Goal: Communication & Community: Answer question/provide support

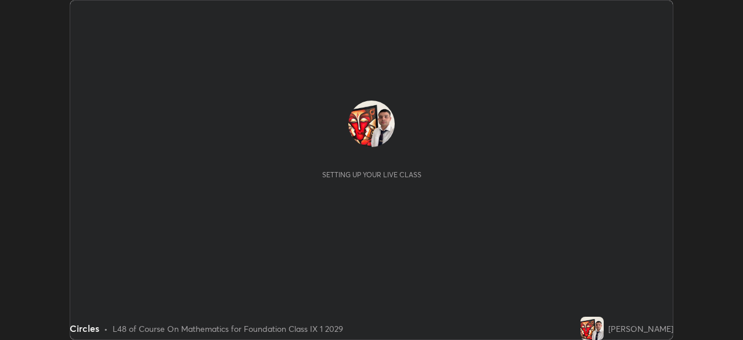
scroll to position [340, 743]
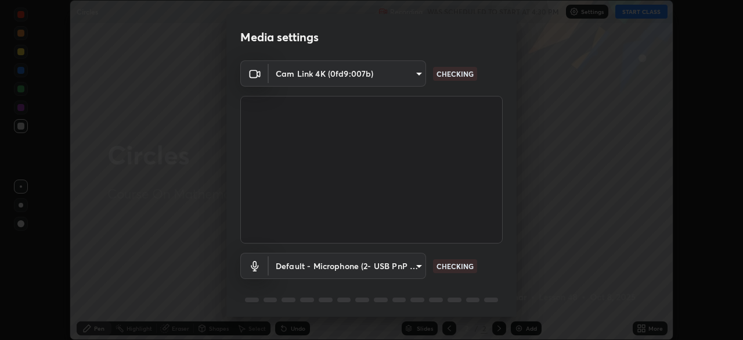
type input "6a58b21e3886260455e3a8f5b68a010b8d66c957dea9152d99a69134fe1af4a5"
type input "default"
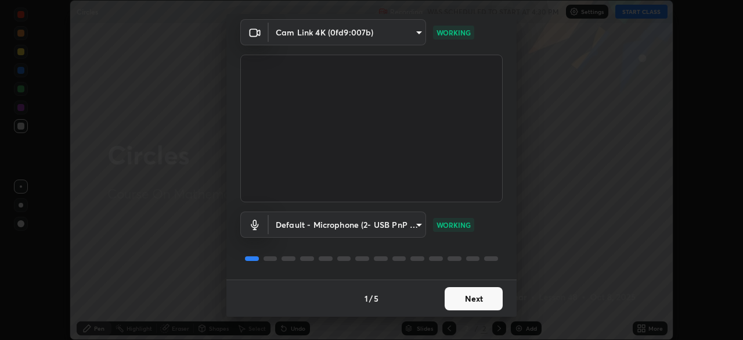
click at [489, 307] on button "Next" at bounding box center [474, 298] width 58 height 23
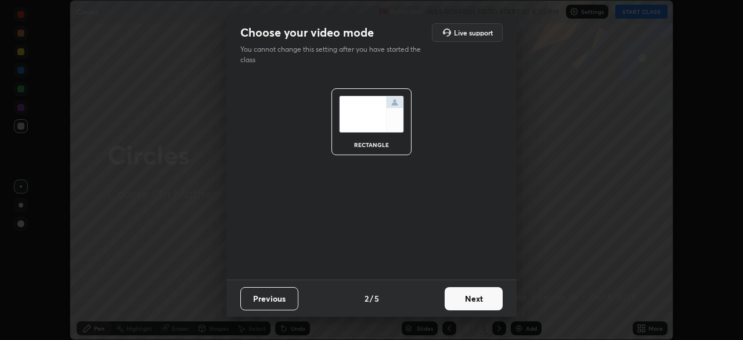
scroll to position [0, 0]
click at [492, 301] on button "Next" at bounding box center [474, 298] width 58 height 23
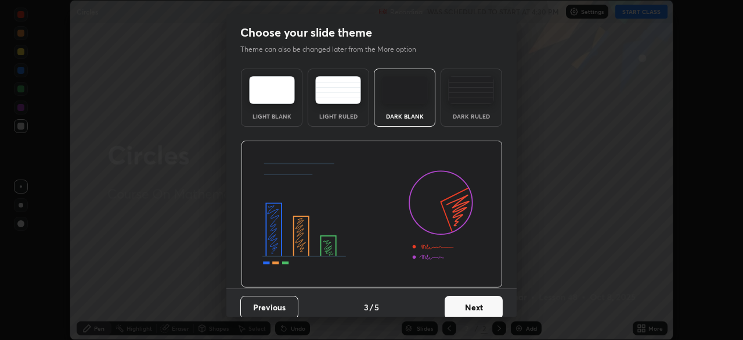
click at [497, 304] on button "Next" at bounding box center [474, 307] width 58 height 23
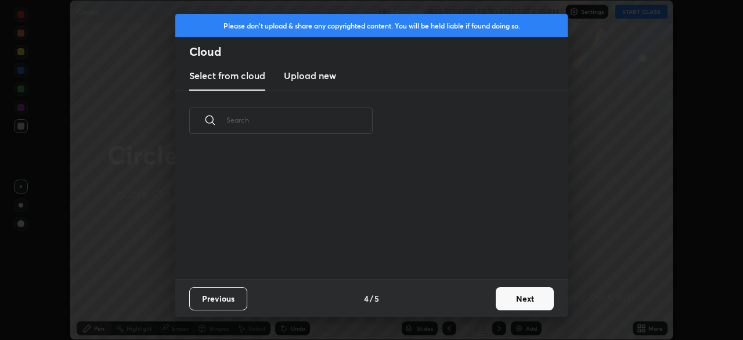
click at [509, 299] on button "Next" at bounding box center [525, 298] width 58 height 23
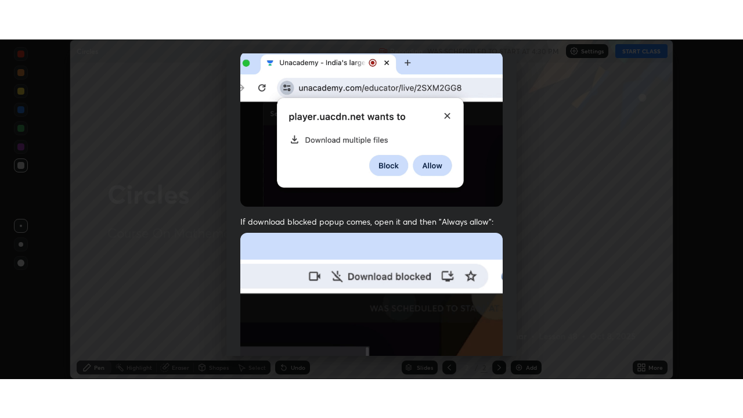
scroll to position [278, 0]
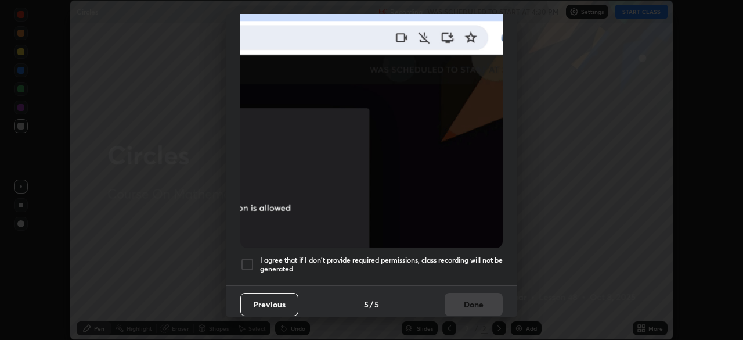
click at [247, 260] on div at bounding box center [247, 264] width 14 height 14
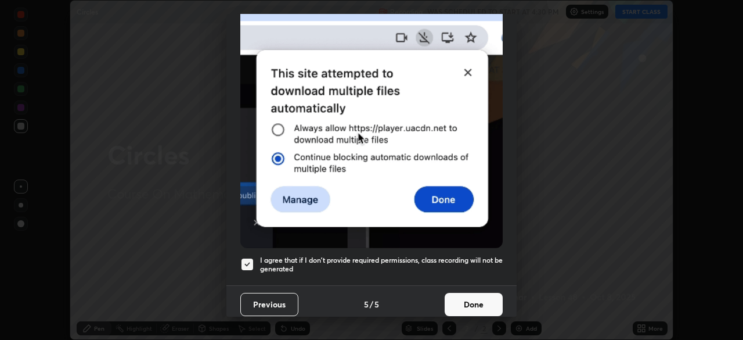
click at [466, 300] on button "Done" at bounding box center [474, 304] width 58 height 23
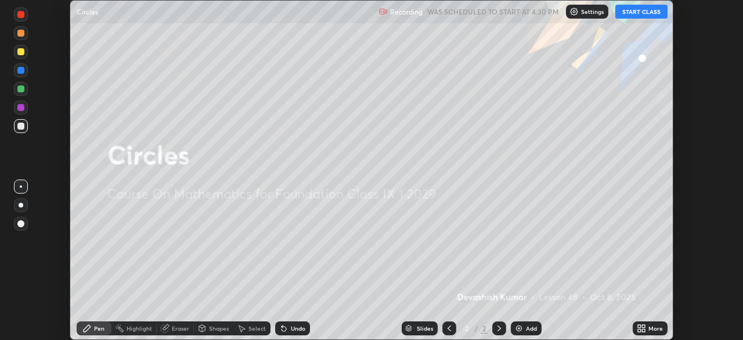
click at [627, 322] on div "Slides 2 / 2 Add" at bounding box center [471, 328] width 323 height 23
click at [638, 326] on icon at bounding box center [639, 326] width 3 height 3
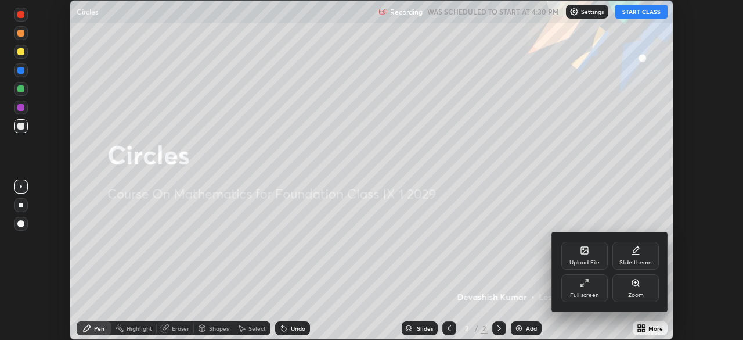
click at [591, 286] on div "Full screen" at bounding box center [585, 288] width 46 height 28
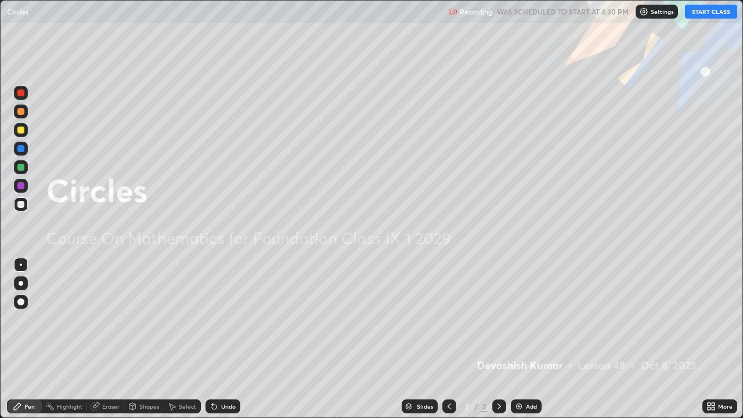
scroll to position [418, 743]
click at [709, 13] on button "START CLASS" at bounding box center [711, 12] width 52 height 14
click at [531, 339] on div "Add" at bounding box center [531, 407] width 11 height 6
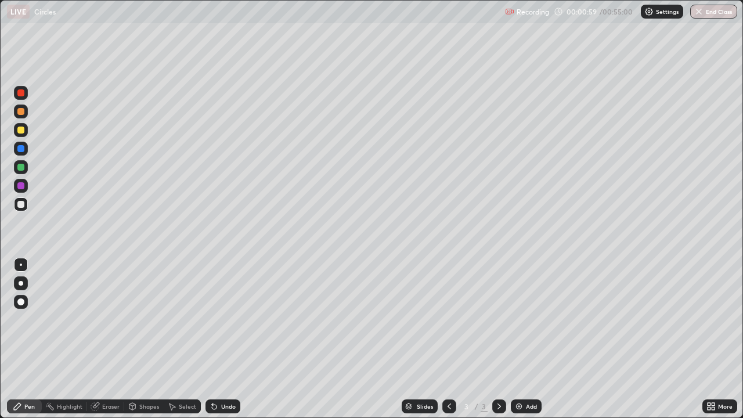
click at [143, 339] on div "Shapes" at bounding box center [149, 407] width 20 height 6
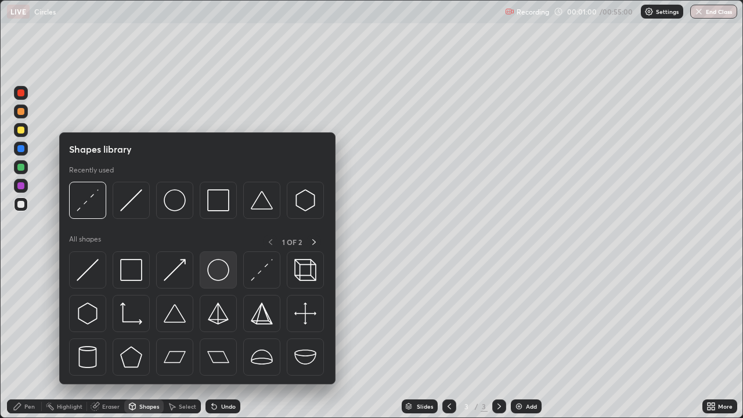
click at [218, 270] on img at bounding box center [218, 270] width 22 height 22
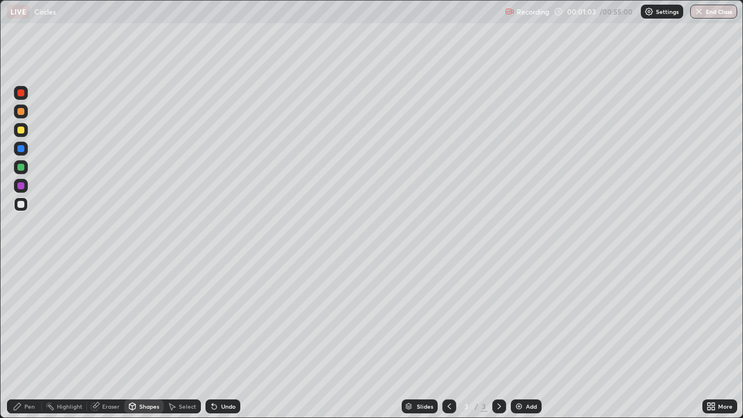
click at [143, 339] on div "Shapes" at bounding box center [149, 407] width 20 height 6
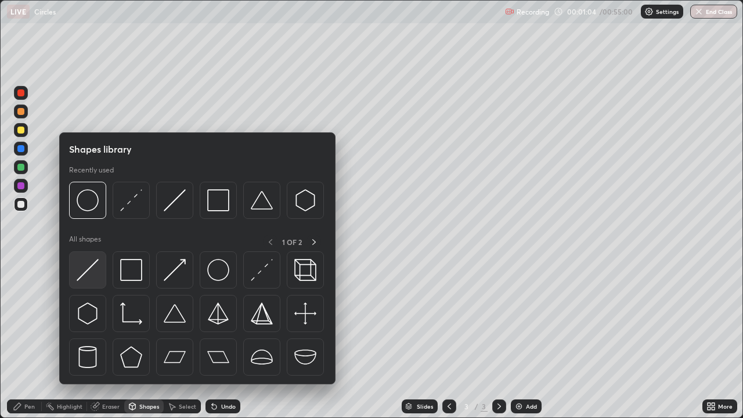
click at [94, 271] on img at bounding box center [88, 270] width 22 height 22
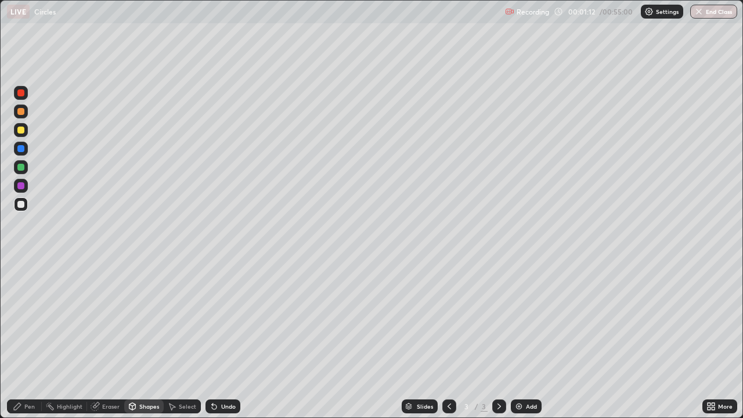
click at [26, 339] on div "Pen" at bounding box center [24, 407] width 35 height 14
click at [113, 339] on div "Eraser" at bounding box center [110, 407] width 17 height 6
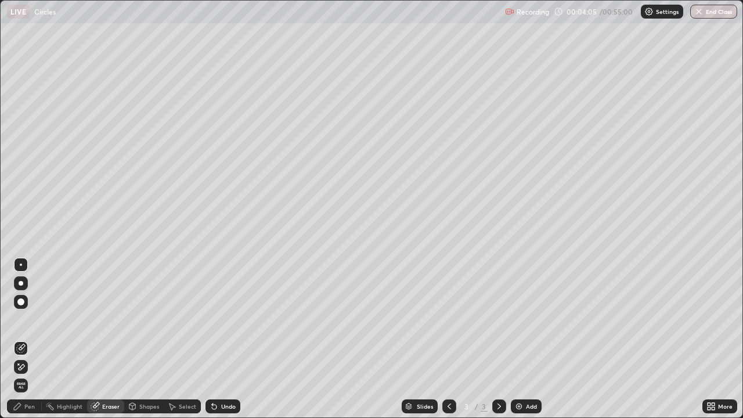
click at [533, 339] on div "Add" at bounding box center [531, 407] width 11 height 6
click at [146, 339] on div "Shapes" at bounding box center [149, 407] width 20 height 6
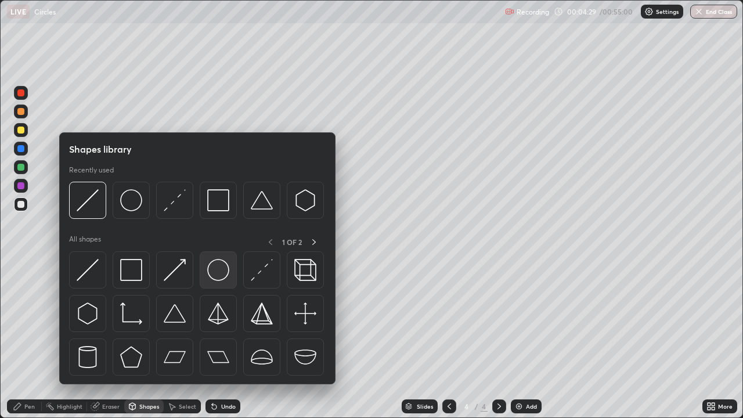
click at [213, 276] on img at bounding box center [218, 270] width 22 height 22
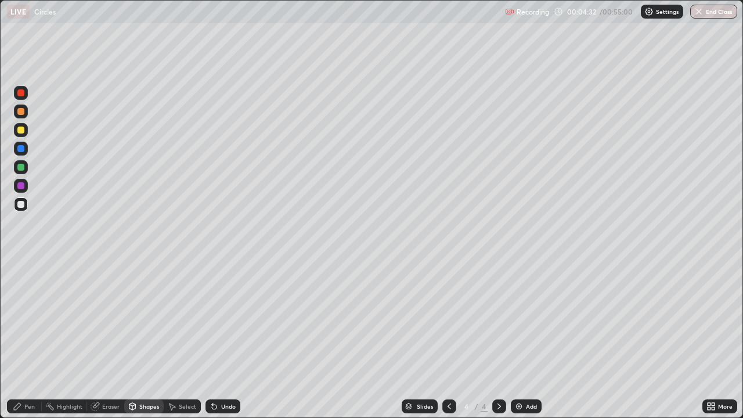
click at [145, 339] on div "Shapes" at bounding box center [149, 407] width 20 height 6
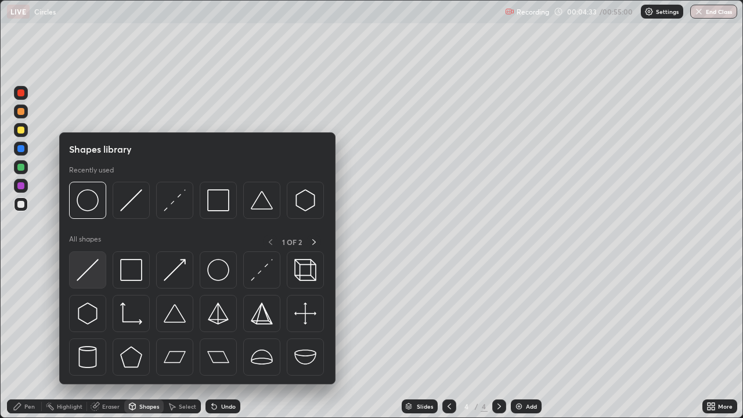
click at [87, 271] on img at bounding box center [88, 270] width 22 height 22
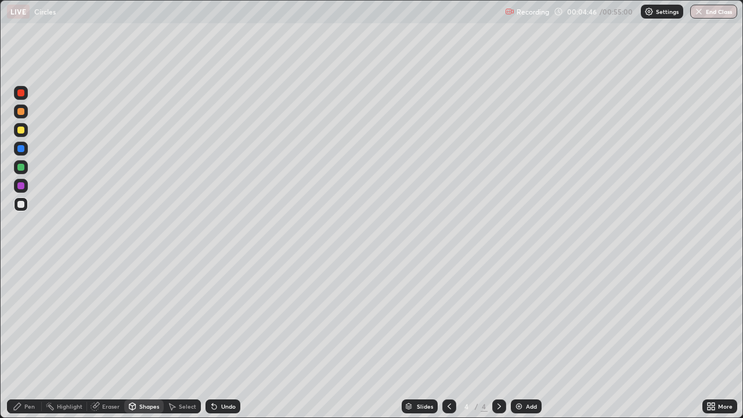
click at [21, 129] on div at bounding box center [20, 130] width 7 height 7
click at [31, 339] on div "Pen" at bounding box center [29, 407] width 10 height 6
click at [21, 93] on div at bounding box center [20, 92] width 7 height 7
click at [139, 339] on div "Shapes" at bounding box center [149, 407] width 20 height 6
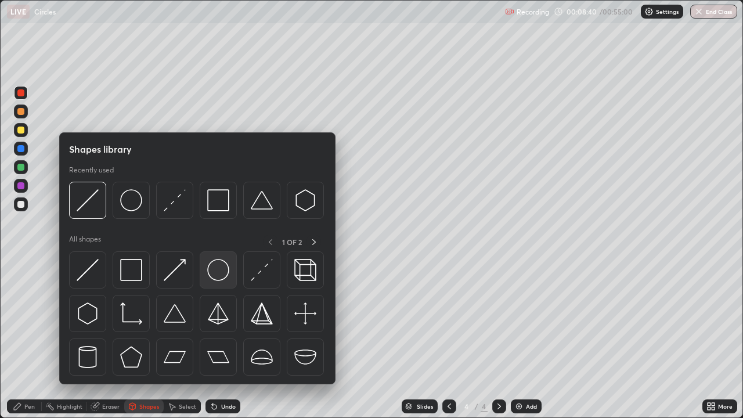
click at [214, 270] on img at bounding box center [218, 270] width 22 height 22
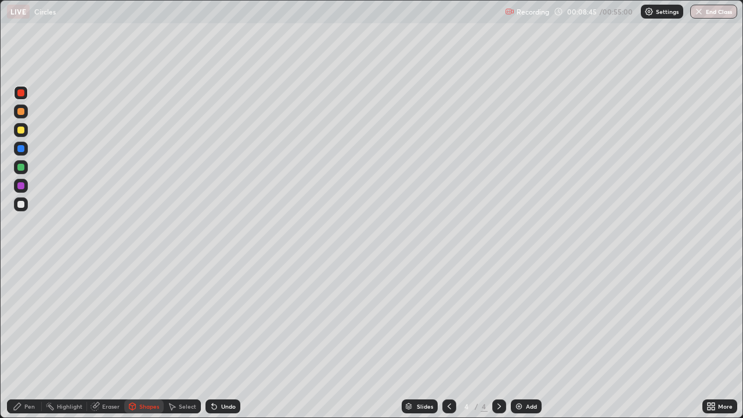
click at [143, 339] on div "Shapes" at bounding box center [149, 407] width 20 height 6
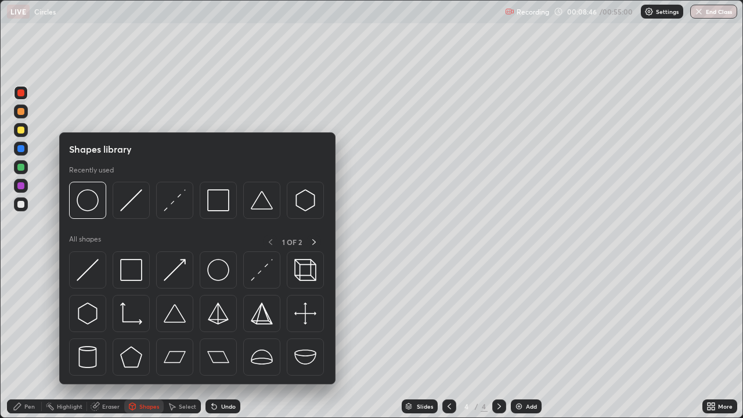
click at [21, 131] on div at bounding box center [20, 130] width 7 height 7
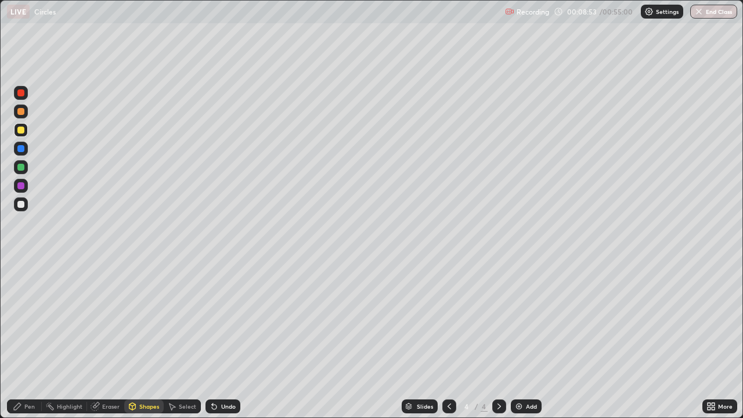
click at [142, 339] on div "Shapes" at bounding box center [149, 407] width 20 height 6
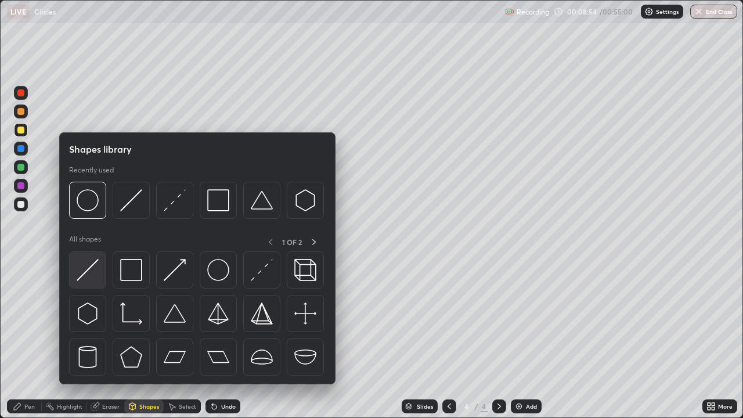
click at [99, 271] on div at bounding box center [87, 269] width 37 height 37
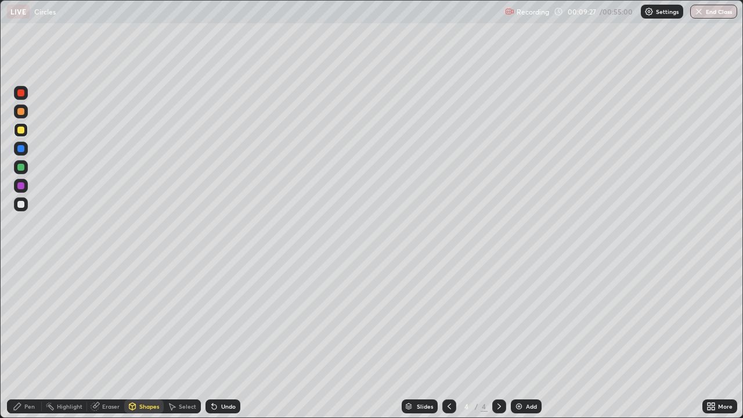
click at [21, 209] on div at bounding box center [21, 204] width 14 height 14
click at [31, 339] on div "Pen" at bounding box center [29, 407] width 10 height 6
click at [21, 149] on div at bounding box center [20, 148] width 7 height 7
click at [22, 131] on div at bounding box center [20, 130] width 7 height 7
click at [528, 339] on div "Add" at bounding box center [531, 407] width 11 height 6
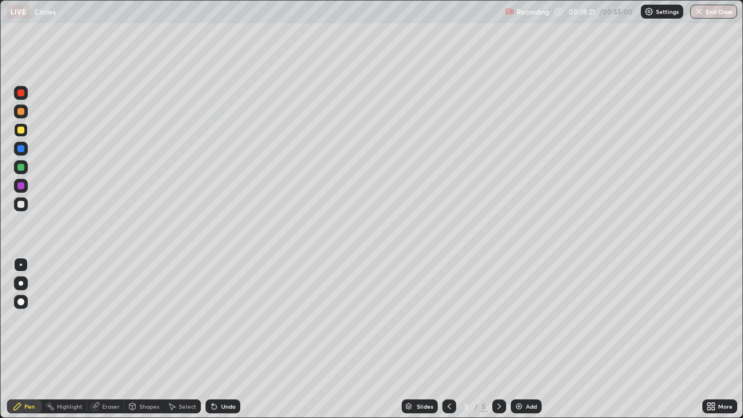
click at [147, 339] on div "Shapes" at bounding box center [149, 407] width 20 height 6
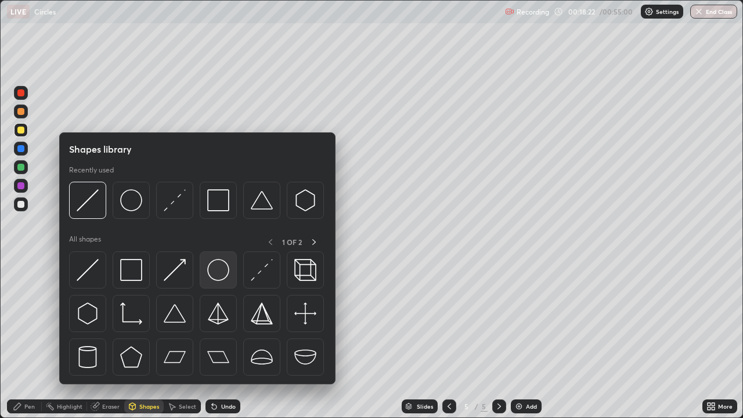
click at [215, 275] on img at bounding box center [218, 270] width 22 height 22
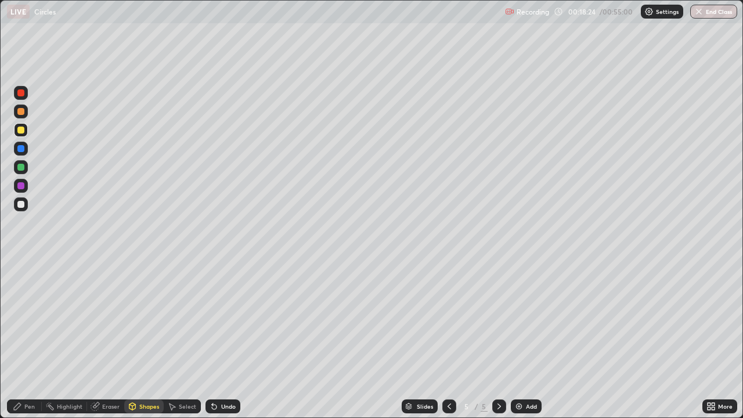
click at [24, 339] on div "Pen" at bounding box center [24, 407] width 35 height 14
click at [139, 339] on div "Shapes" at bounding box center [149, 407] width 20 height 6
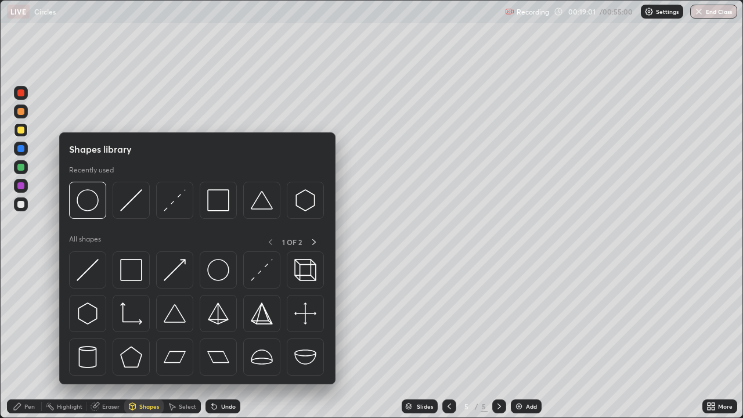
click at [88, 274] on img at bounding box center [88, 270] width 22 height 22
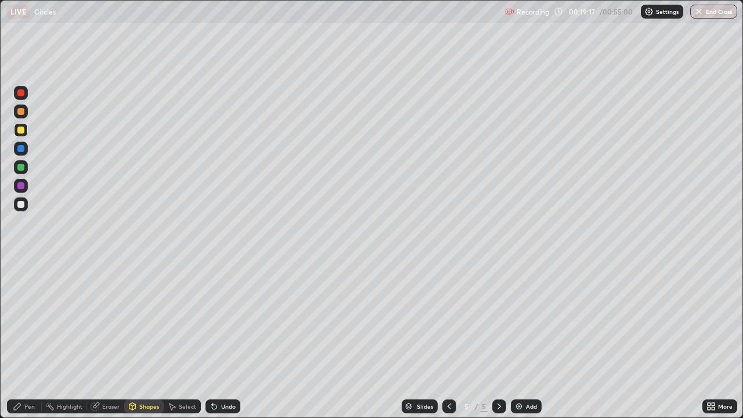
click at [18, 149] on div at bounding box center [20, 148] width 7 height 7
click at [141, 339] on div "Shapes" at bounding box center [149, 407] width 20 height 6
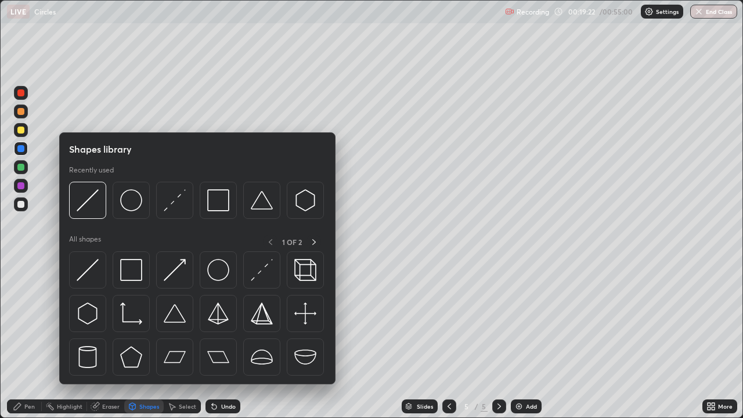
click at [26, 339] on div "Pen" at bounding box center [24, 407] width 35 height 14
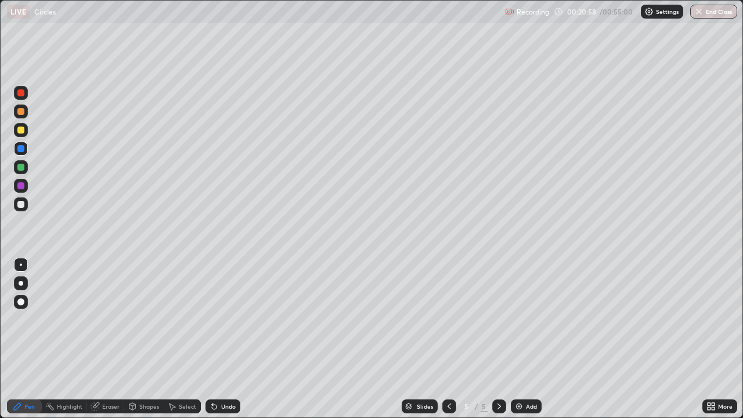
click at [19, 90] on div at bounding box center [20, 92] width 7 height 7
click at [149, 339] on div "Shapes" at bounding box center [149, 407] width 20 height 6
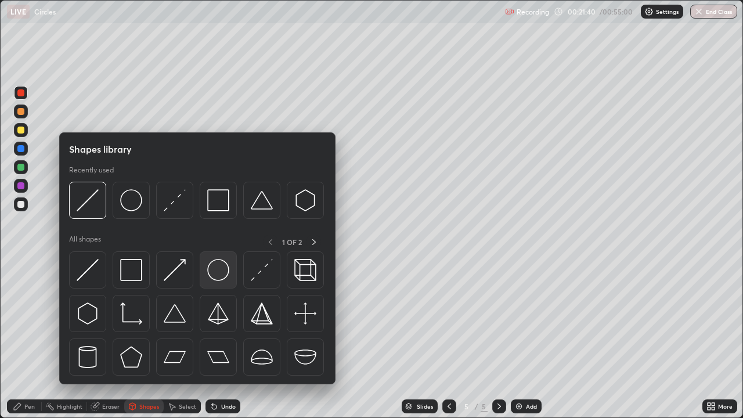
click at [218, 272] on img at bounding box center [218, 270] width 22 height 22
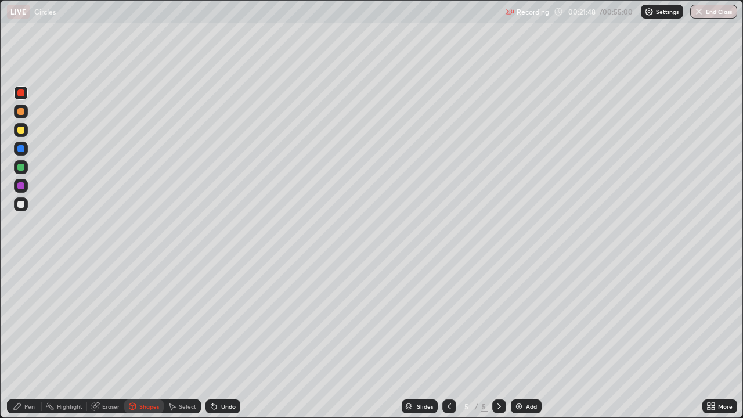
click at [149, 339] on div "Shapes" at bounding box center [149, 407] width 20 height 6
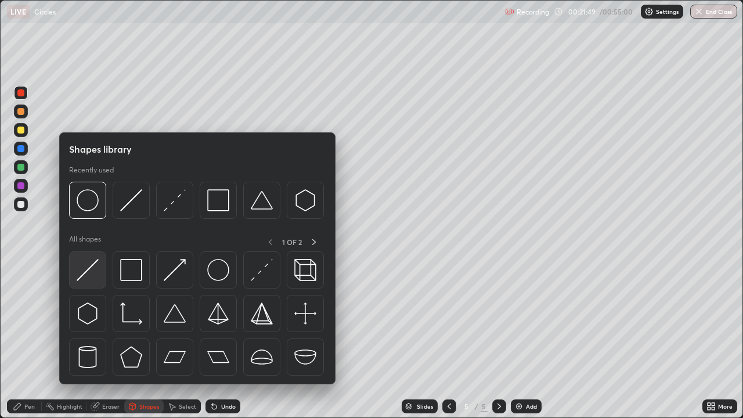
click at [89, 280] on img at bounding box center [88, 270] width 22 height 22
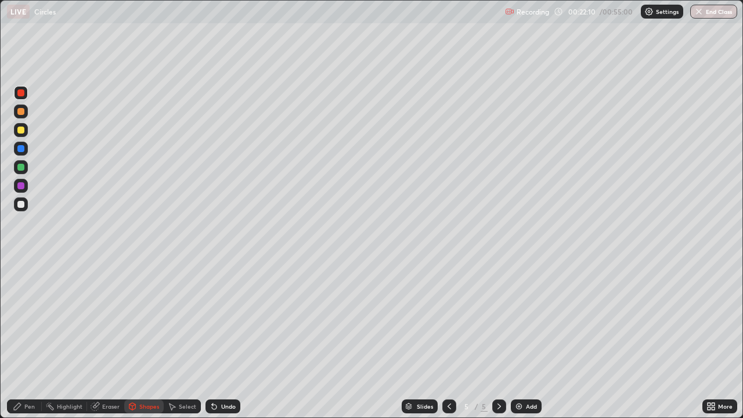
click at [24, 339] on div "Pen" at bounding box center [24, 407] width 35 height 14
click at [21, 167] on div at bounding box center [20, 167] width 7 height 7
click at [522, 339] on img at bounding box center [519, 406] width 9 height 9
click at [143, 339] on div "Shapes" at bounding box center [149, 407] width 20 height 6
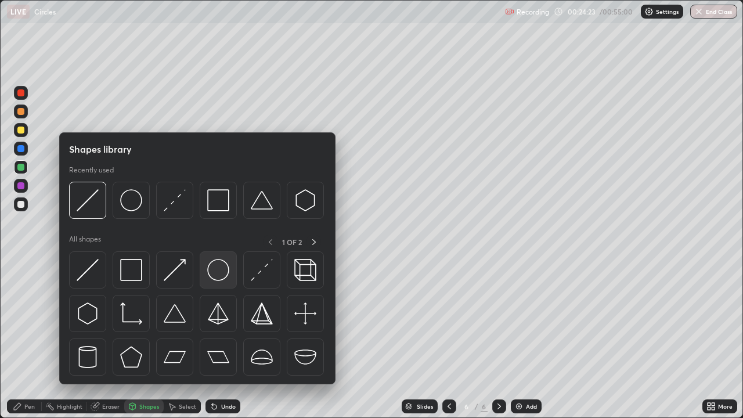
click at [209, 268] on img at bounding box center [218, 270] width 22 height 22
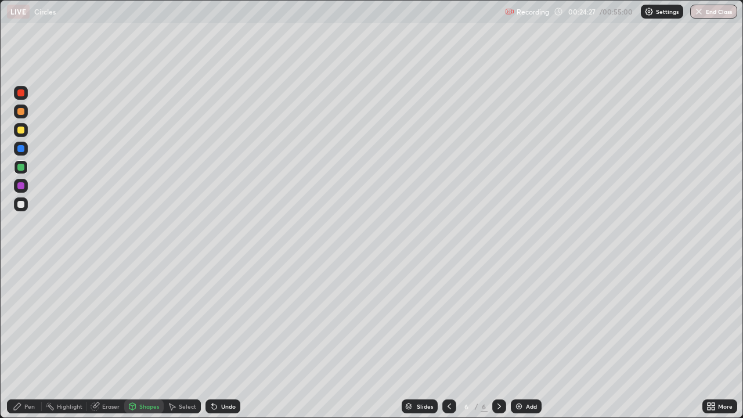
click at [139, 339] on div "Shapes" at bounding box center [149, 407] width 20 height 6
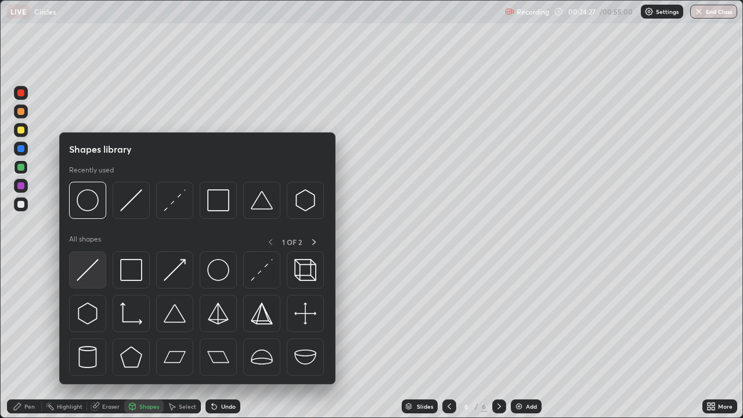
click at [99, 273] on div at bounding box center [87, 269] width 37 height 37
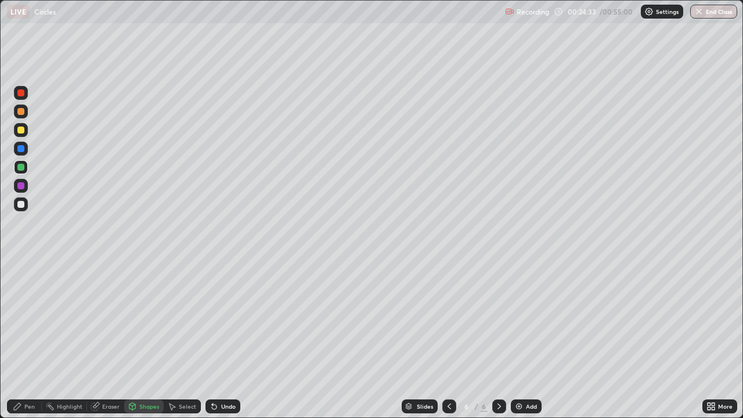
click at [20, 185] on div at bounding box center [20, 185] width 7 height 7
click at [25, 339] on div "Pen" at bounding box center [29, 407] width 10 height 6
click at [17, 125] on div at bounding box center [21, 130] width 14 height 14
click at [21, 204] on div at bounding box center [20, 204] width 7 height 7
click at [526, 339] on div "Add" at bounding box center [531, 407] width 11 height 6
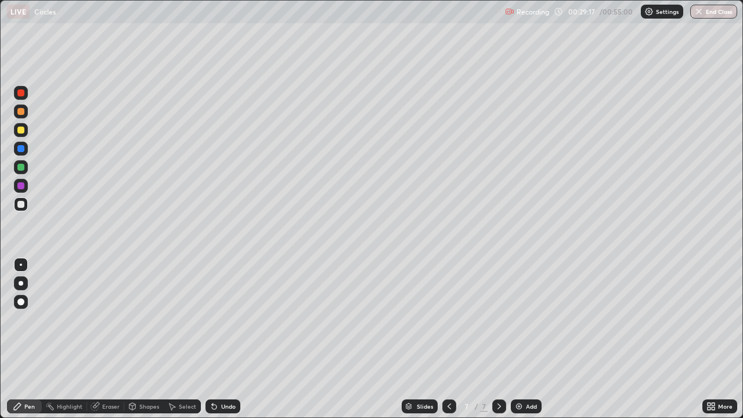
click at [145, 339] on div "Shapes" at bounding box center [149, 407] width 20 height 6
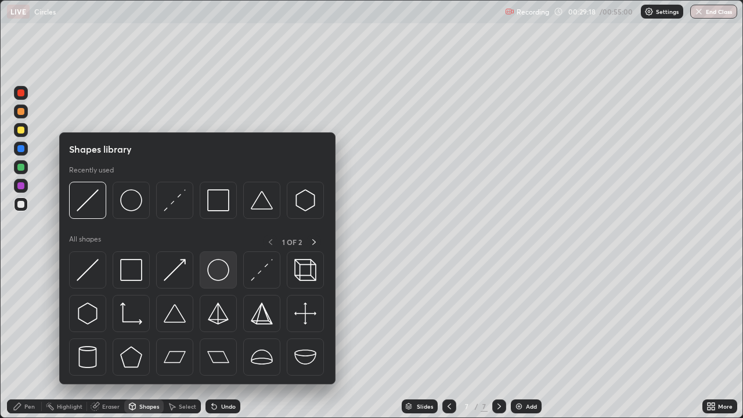
click at [214, 266] on img at bounding box center [218, 270] width 22 height 22
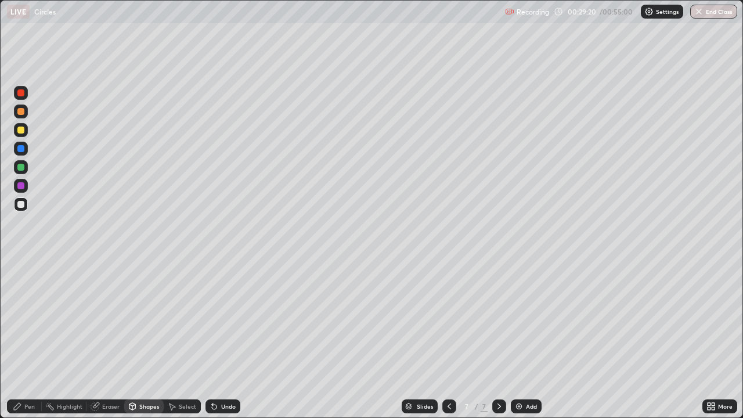
click at [146, 339] on div "Shapes" at bounding box center [149, 407] width 20 height 6
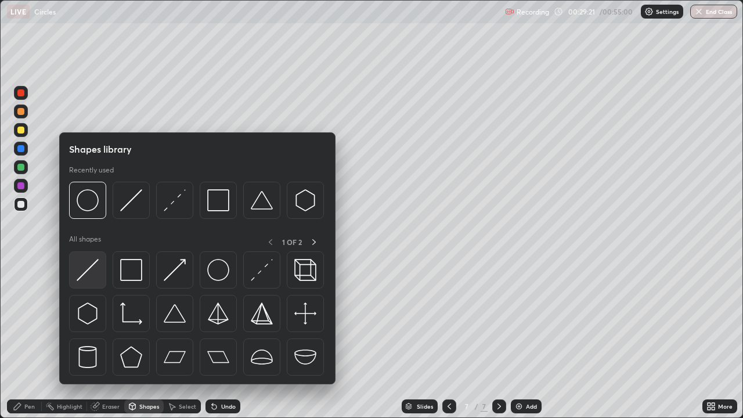
click at [87, 270] on img at bounding box center [88, 270] width 22 height 22
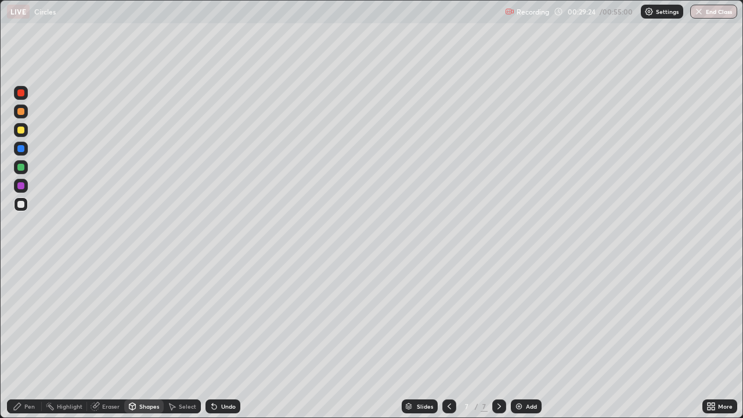
click at [19, 127] on div at bounding box center [20, 130] width 7 height 7
click at [34, 339] on div "Pen" at bounding box center [24, 407] width 35 height 14
click at [19, 91] on div at bounding box center [20, 92] width 7 height 7
click at [520, 339] on div "Add" at bounding box center [526, 407] width 31 height 14
click at [136, 339] on icon at bounding box center [132, 406] width 9 height 9
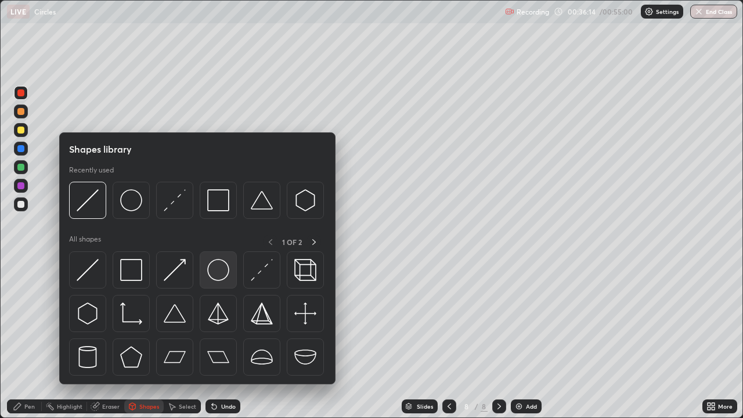
click at [223, 274] on img at bounding box center [218, 270] width 22 height 22
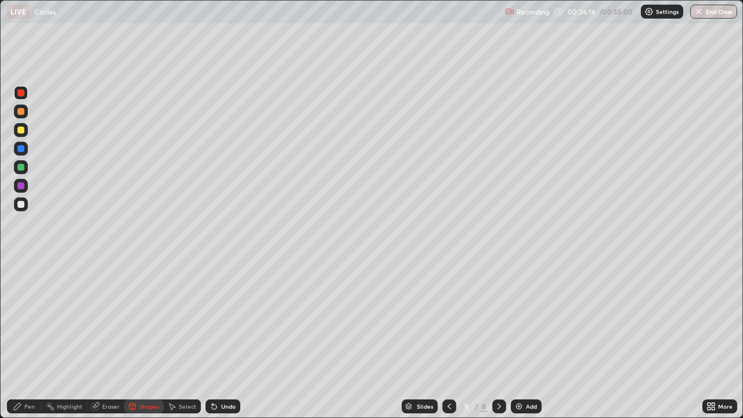
click at [109, 339] on div "Eraser" at bounding box center [110, 407] width 17 height 6
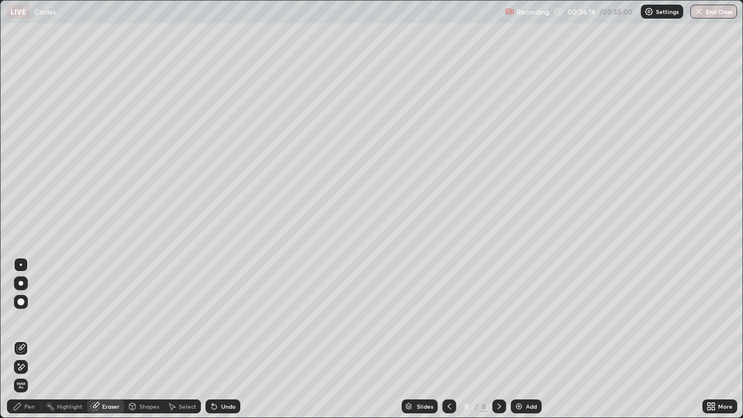
click at [139, 339] on div "Shapes" at bounding box center [149, 407] width 20 height 6
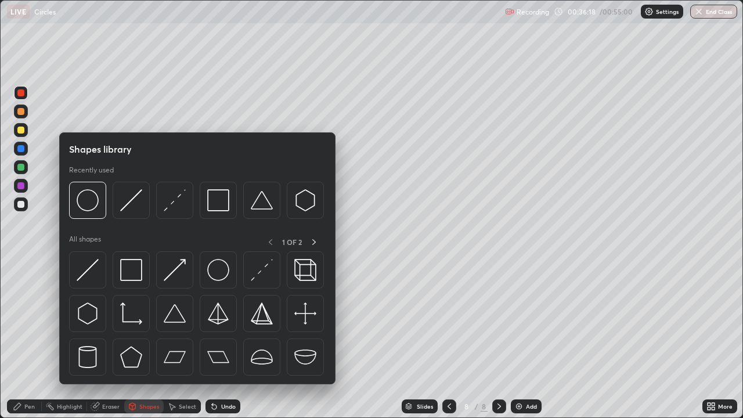
click at [93, 274] on img at bounding box center [88, 270] width 22 height 22
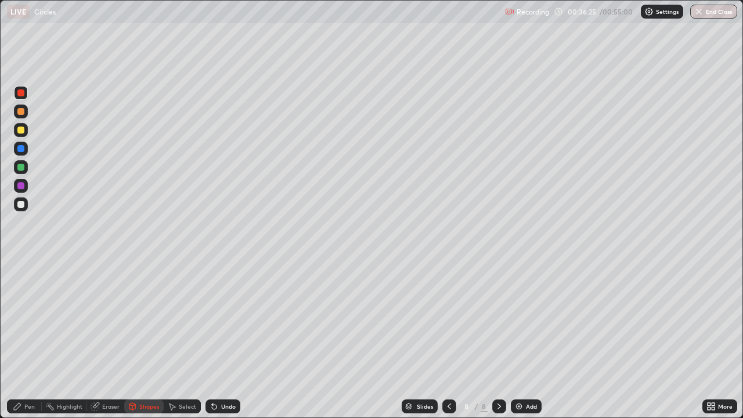
click at [25, 339] on div "Pen" at bounding box center [29, 407] width 10 height 6
click at [534, 339] on div "Add" at bounding box center [526, 407] width 31 height 14
click at [145, 339] on div "Shapes" at bounding box center [149, 407] width 20 height 6
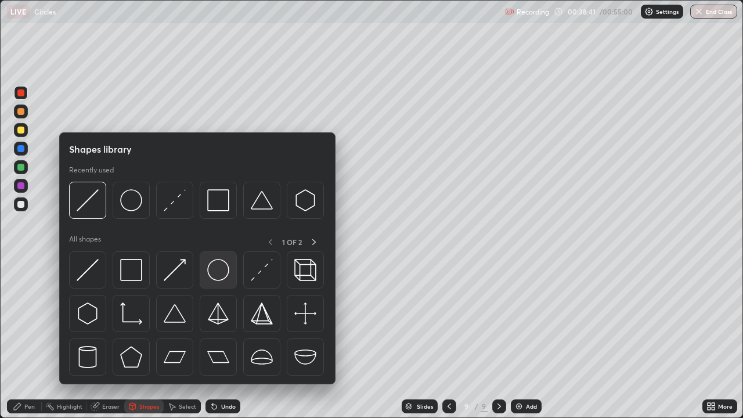
click at [211, 277] on img at bounding box center [218, 270] width 22 height 22
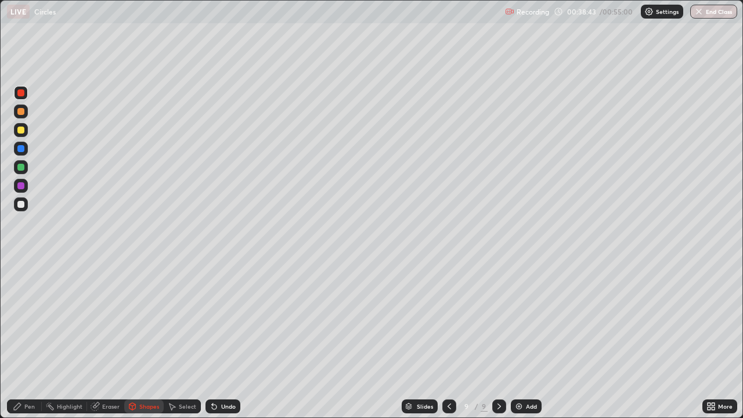
click at [141, 339] on div "Shapes" at bounding box center [143, 407] width 39 height 14
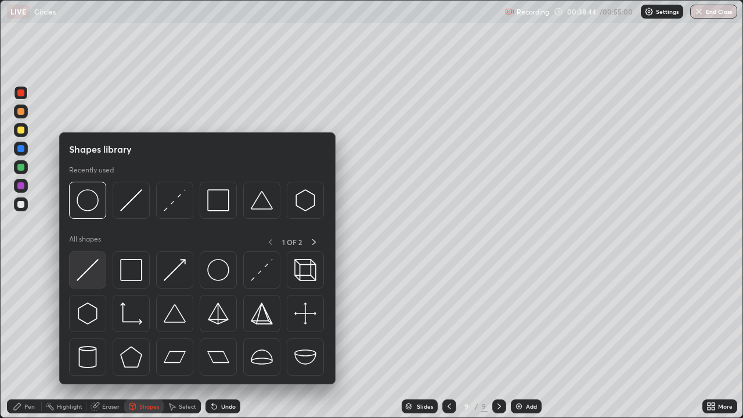
click at [82, 274] on img at bounding box center [88, 270] width 22 height 22
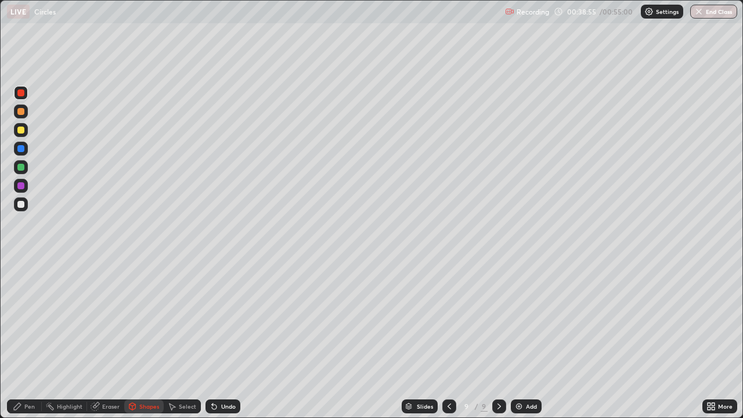
click at [21, 339] on icon at bounding box center [17, 406] width 9 height 9
click at [14, 132] on div at bounding box center [21, 130] width 14 height 14
click at [20, 148] on div at bounding box center [20, 148] width 7 height 7
click at [147, 339] on div "Shapes" at bounding box center [143, 407] width 39 height 14
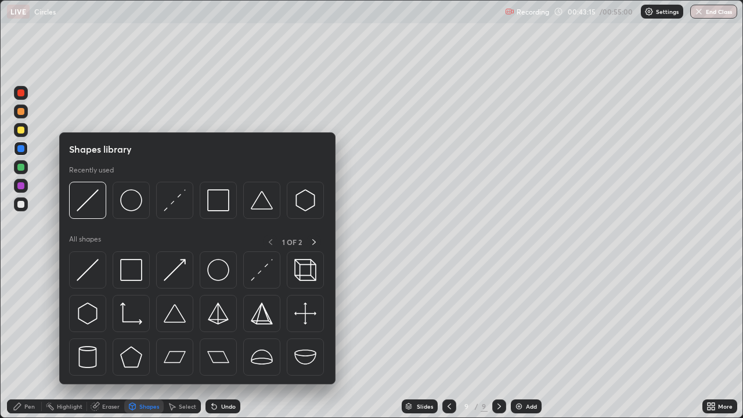
click at [258, 274] on img at bounding box center [262, 270] width 22 height 22
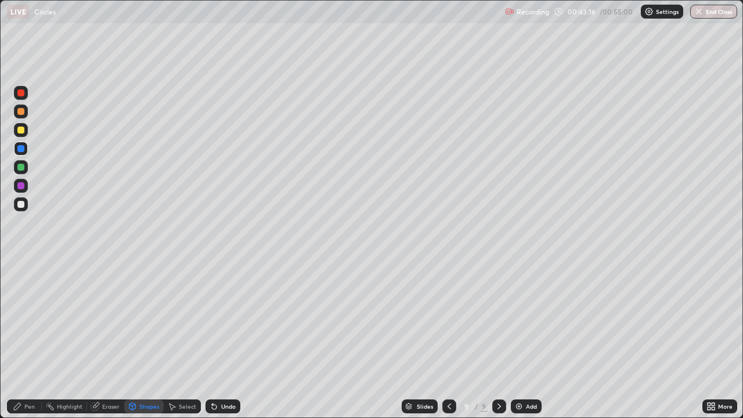
click at [18, 170] on div at bounding box center [20, 167] width 7 height 7
click at [29, 339] on div "Pen" at bounding box center [29, 407] width 10 height 6
click at [526, 339] on div "Add" at bounding box center [531, 407] width 11 height 6
click at [179, 339] on div "Select" at bounding box center [182, 407] width 37 height 14
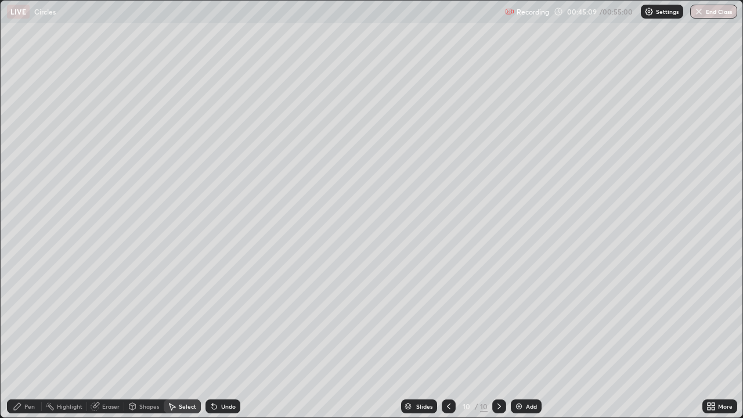
click at [143, 339] on div "Shapes" at bounding box center [149, 407] width 20 height 6
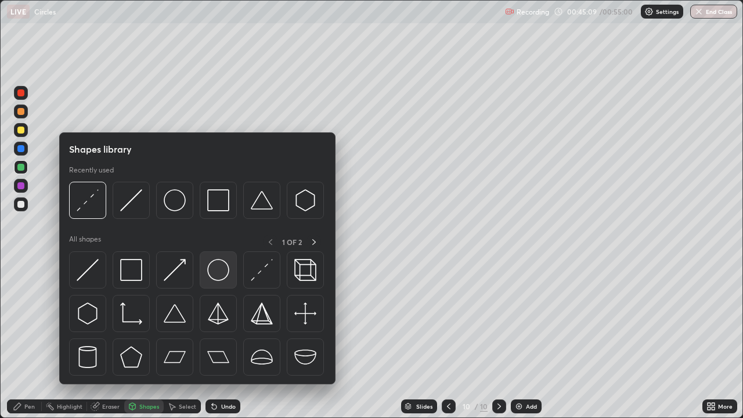
click at [216, 274] on img at bounding box center [218, 270] width 22 height 22
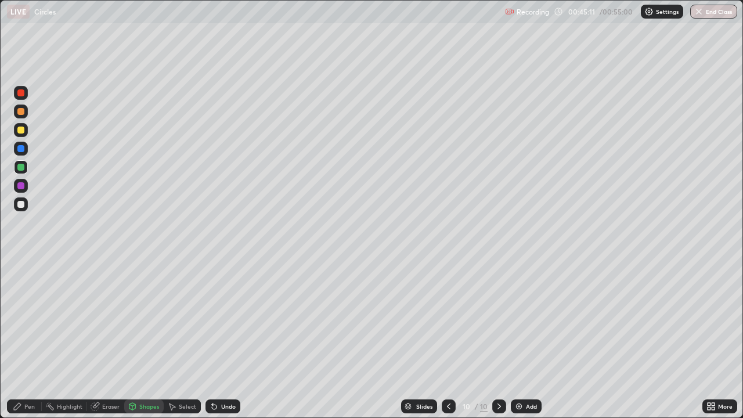
click at [138, 339] on div "Shapes" at bounding box center [143, 407] width 39 height 14
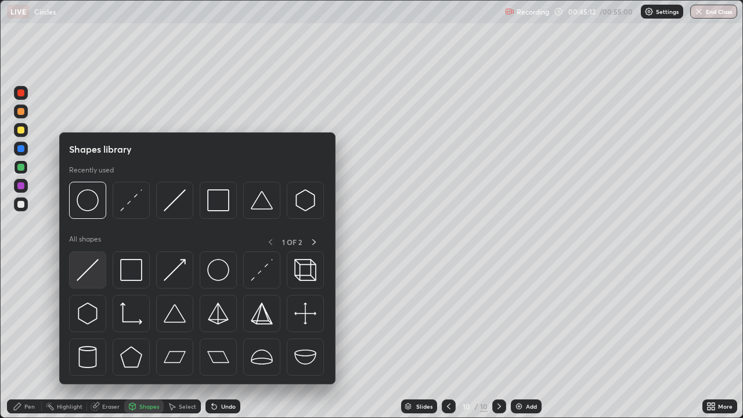
click at [91, 278] on img at bounding box center [88, 270] width 22 height 22
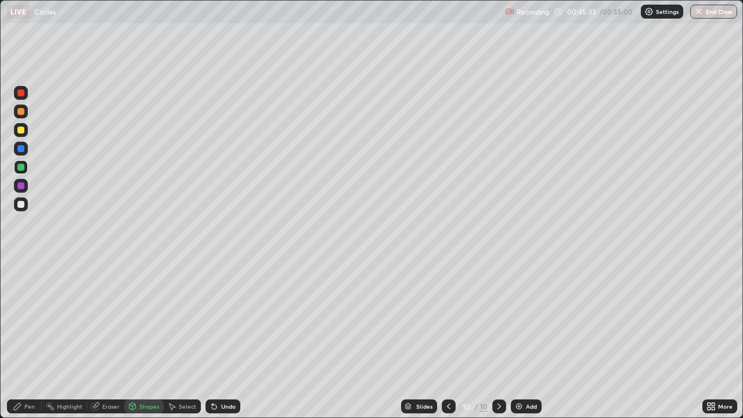
click at [32, 339] on div "Pen" at bounding box center [24, 407] width 35 height 14
click at [23, 131] on div at bounding box center [20, 130] width 7 height 7
click at [21, 149] on div at bounding box center [20, 148] width 7 height 7
click at [533, 339] on div "Add" at bounding box center [531, 407] width 11 height 6
click at [140, 339] on div "Shapes" at bounding box center [149, 407] width 20 height 6
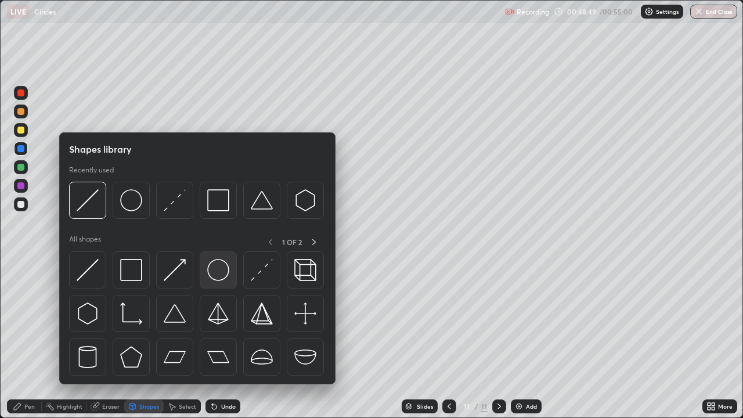
click at [220, 275] on img at bounding box center [218, 270] width 22 height 22
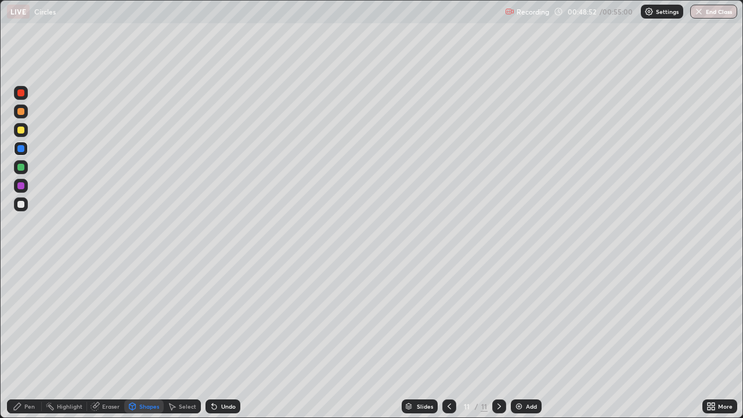
click at [136, 339] on div "Shapes" at bounding box center [143, 407] width 39 height 14
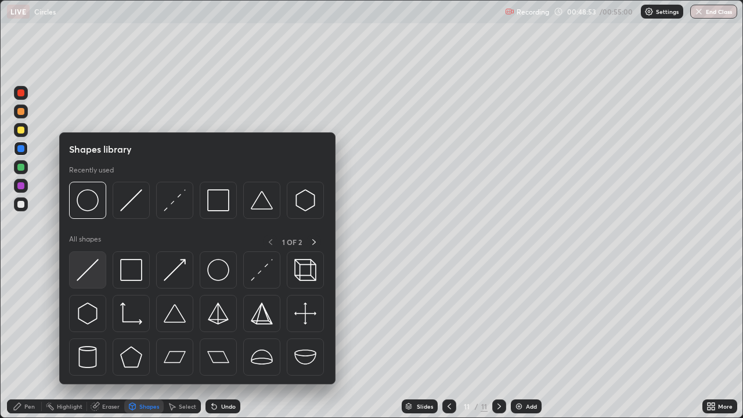
click at [90, 282] on div at bounding box center [87, 269] width 37 height 37
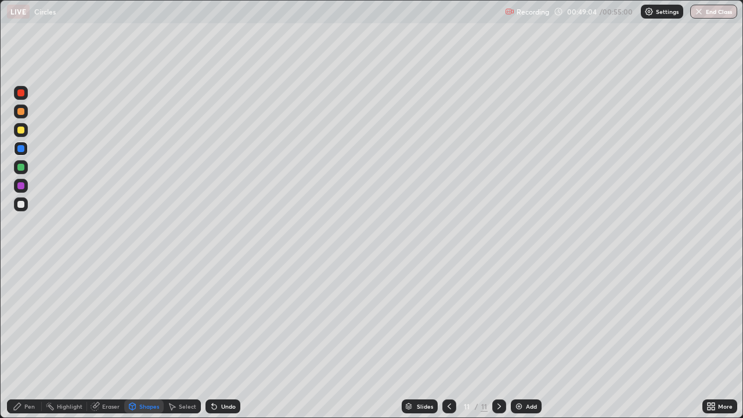
click at [21, 129] on div at bounding box center [20, 130] width 7 height 7
click at [29, 339] on div "Pen" at bounding box center [29, 407] width 10 height 6
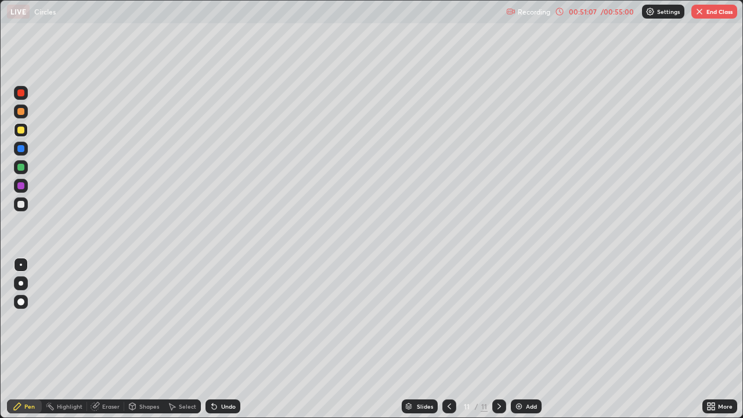
click at [709, 18] on button "End Class" at bounding box center [715, 12] width 46 height 14
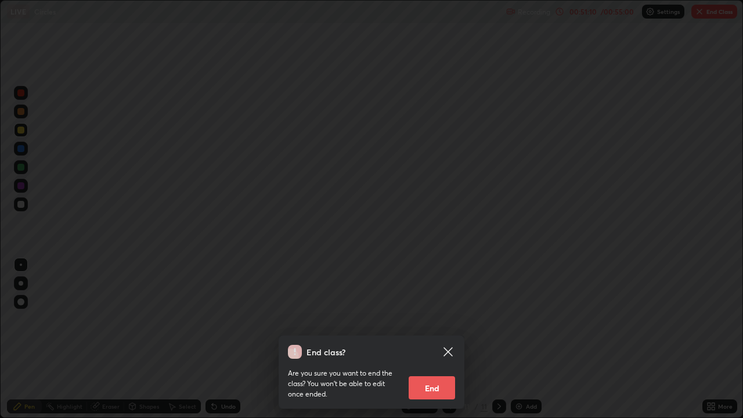
click at [447, 339] on button "End" at bounding box center [432, 387] width 46 height 23
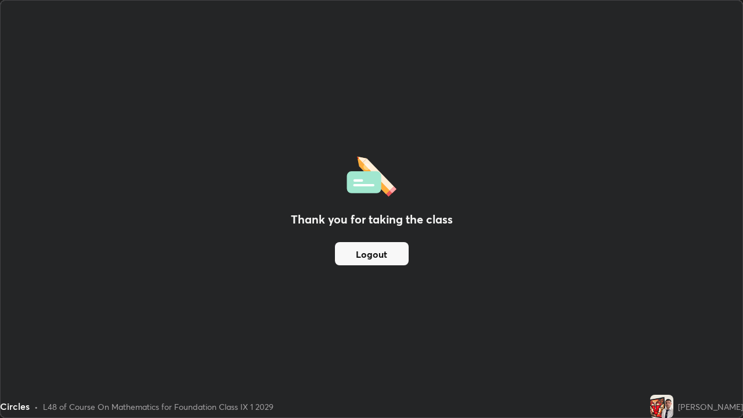
click at [382, 262] on button "Logout" at bounding box center [372, 253] width 74 height 23
